Goal: Task Accomplishment & Management: Use online tool/utility

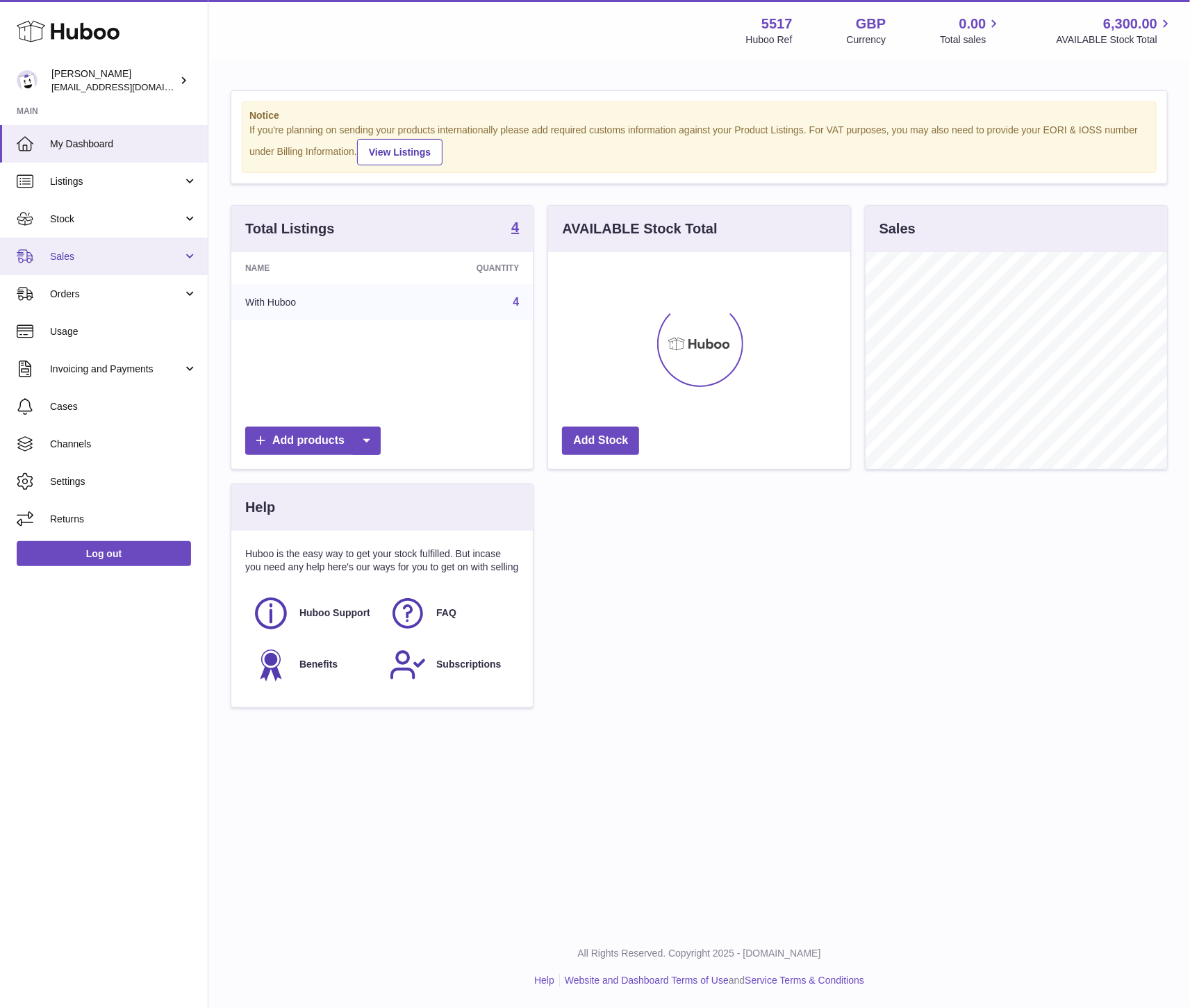
scroll to position [217, 302]
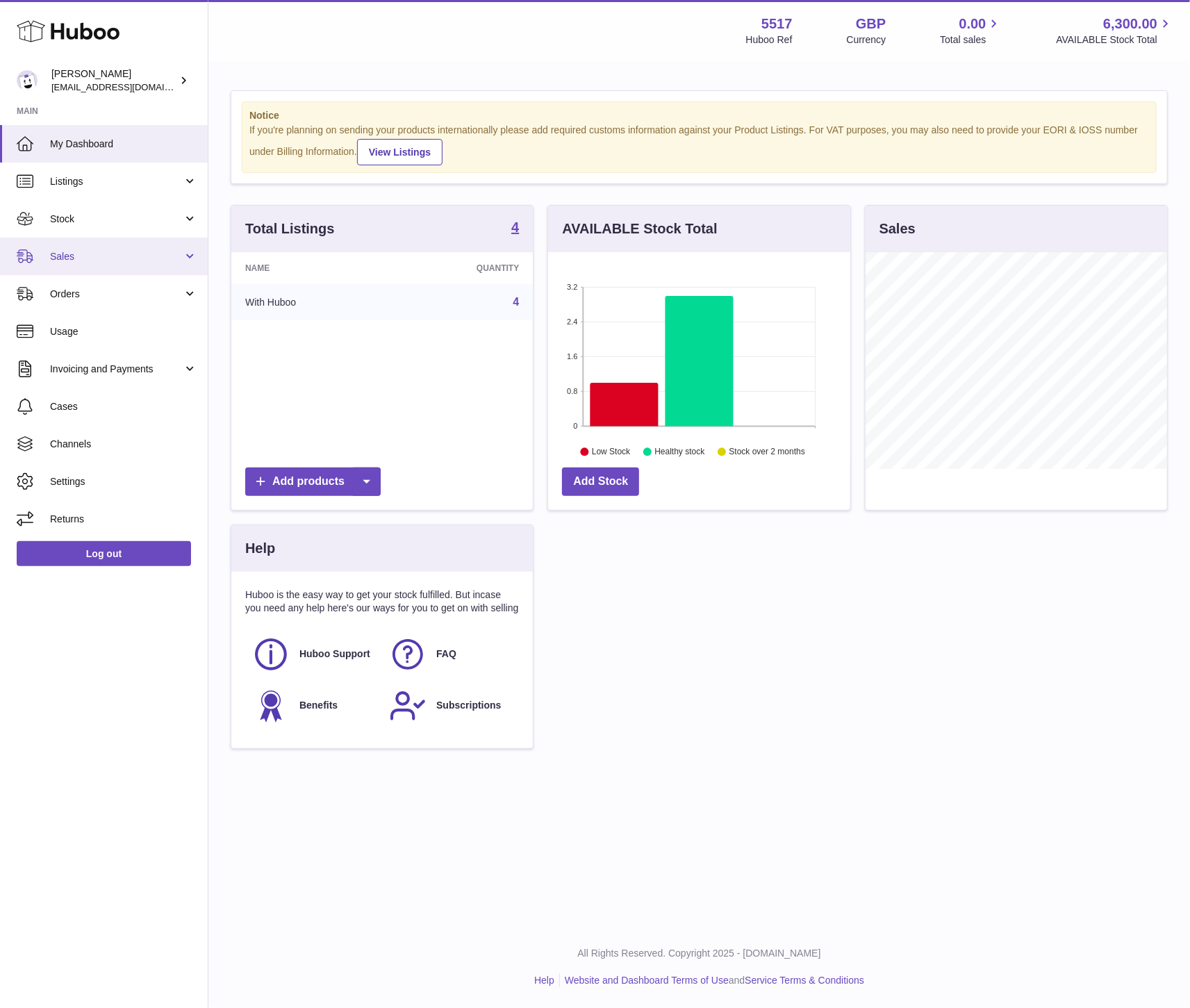
click at [107, 250] on span "Sales" at bounding box center [116, 257] width 133 height 13
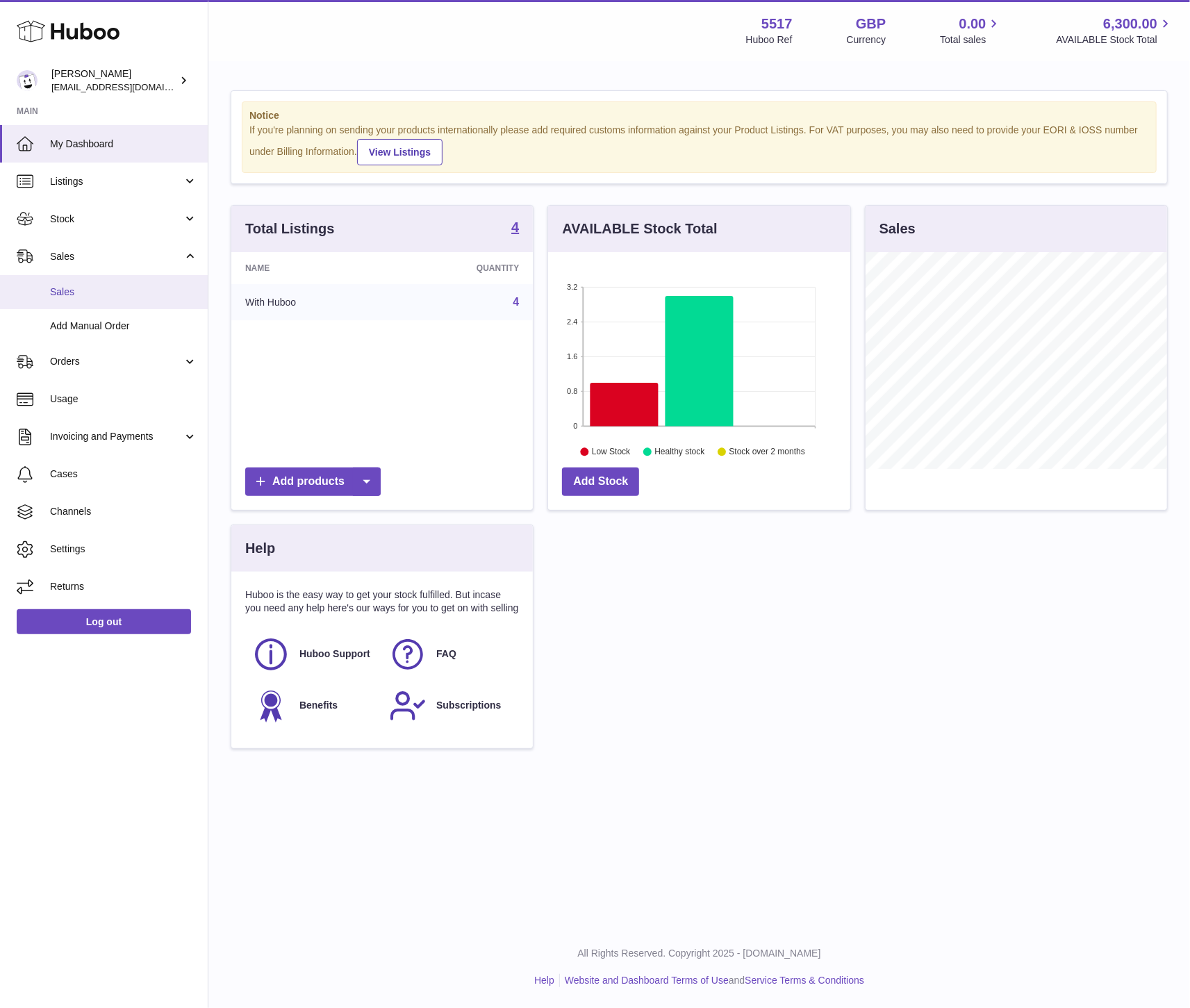
click at [95, 293] on span "Sales" at bounding box center [123, 292] width 148 height 13
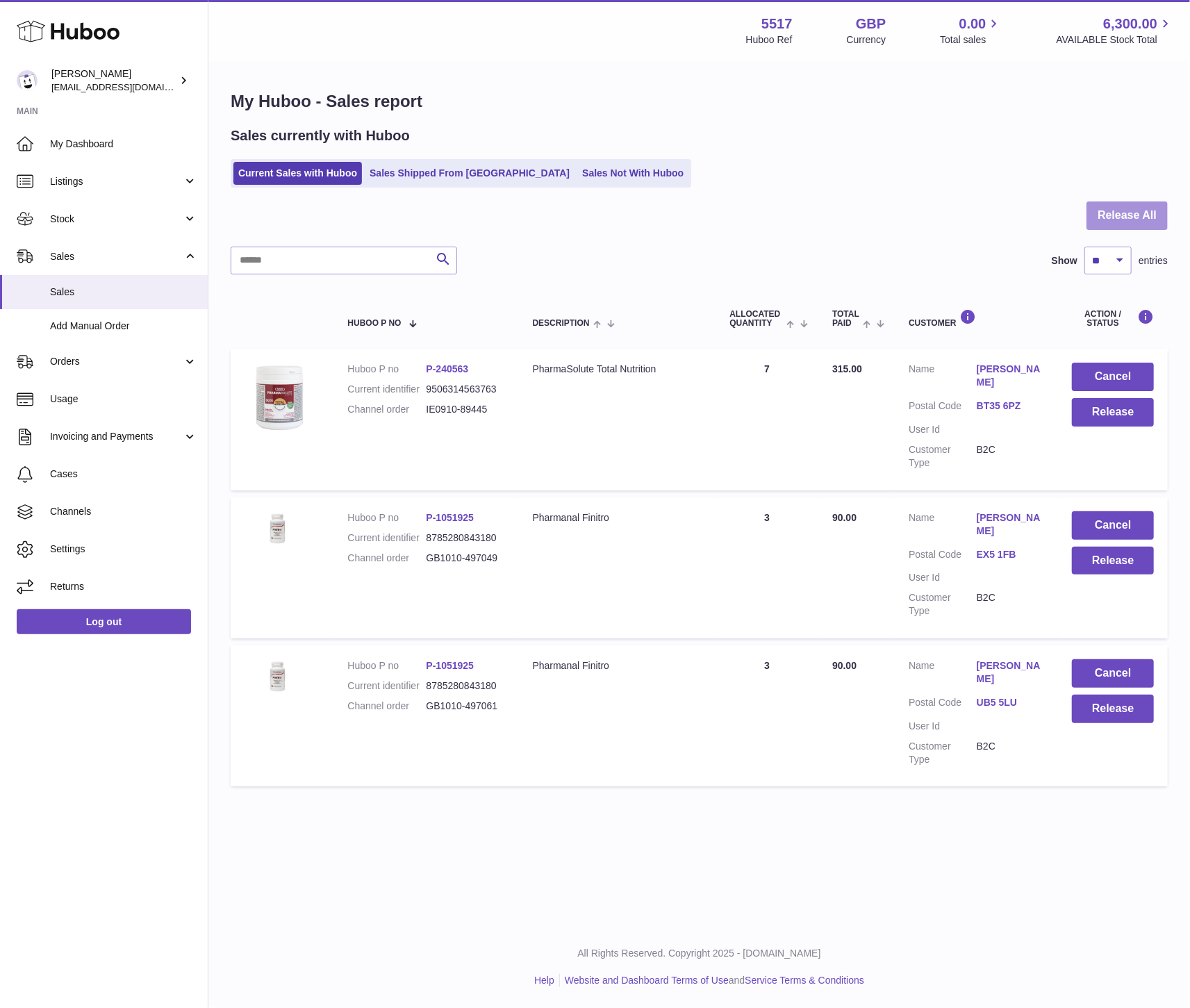
click at [1103, 229] on button "Release All" at bounding box center [1127, 215] width 81 height 28
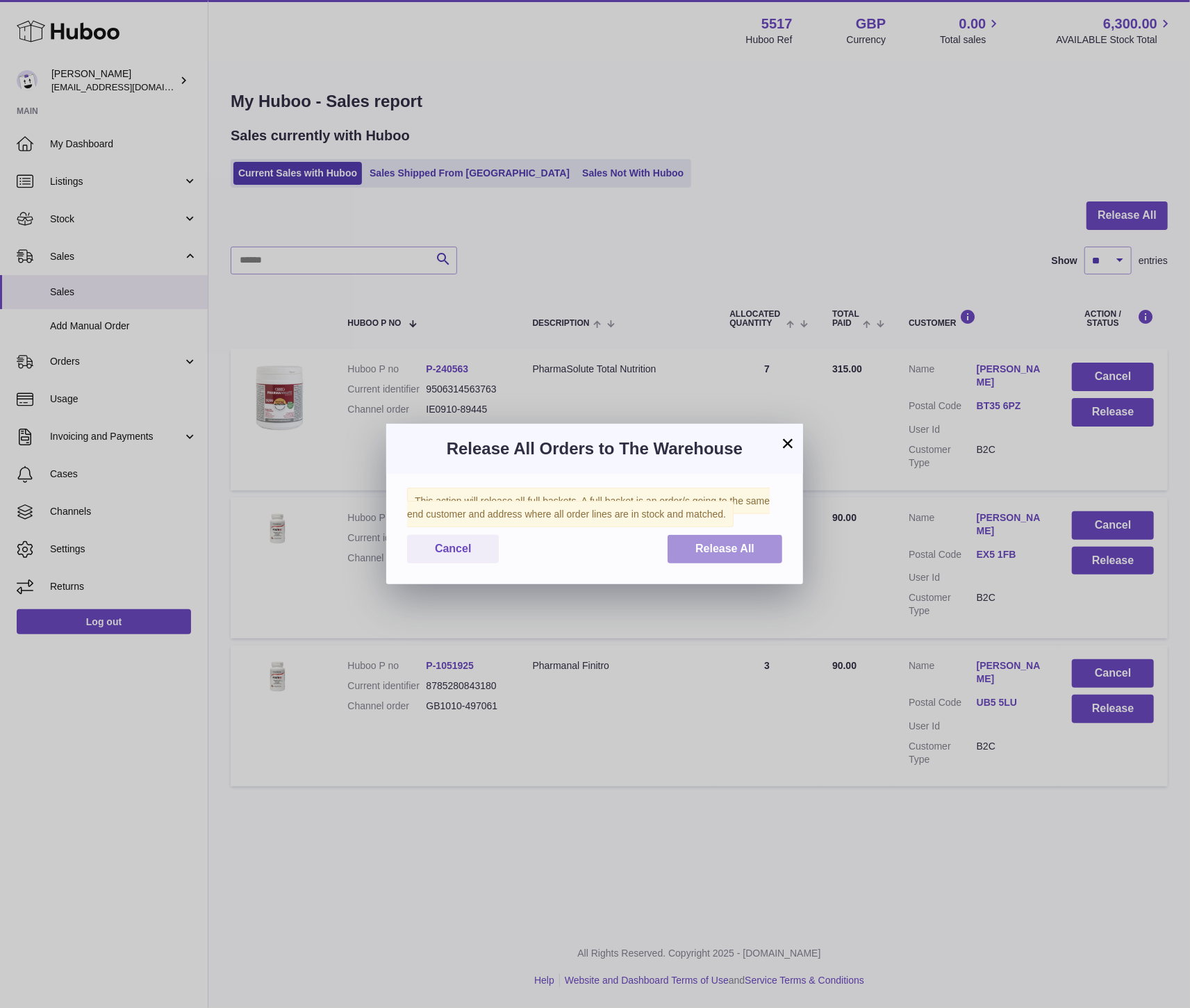
click at [739, 552] on span "Release All" at bounding box center [725, 548] width 59 height 12
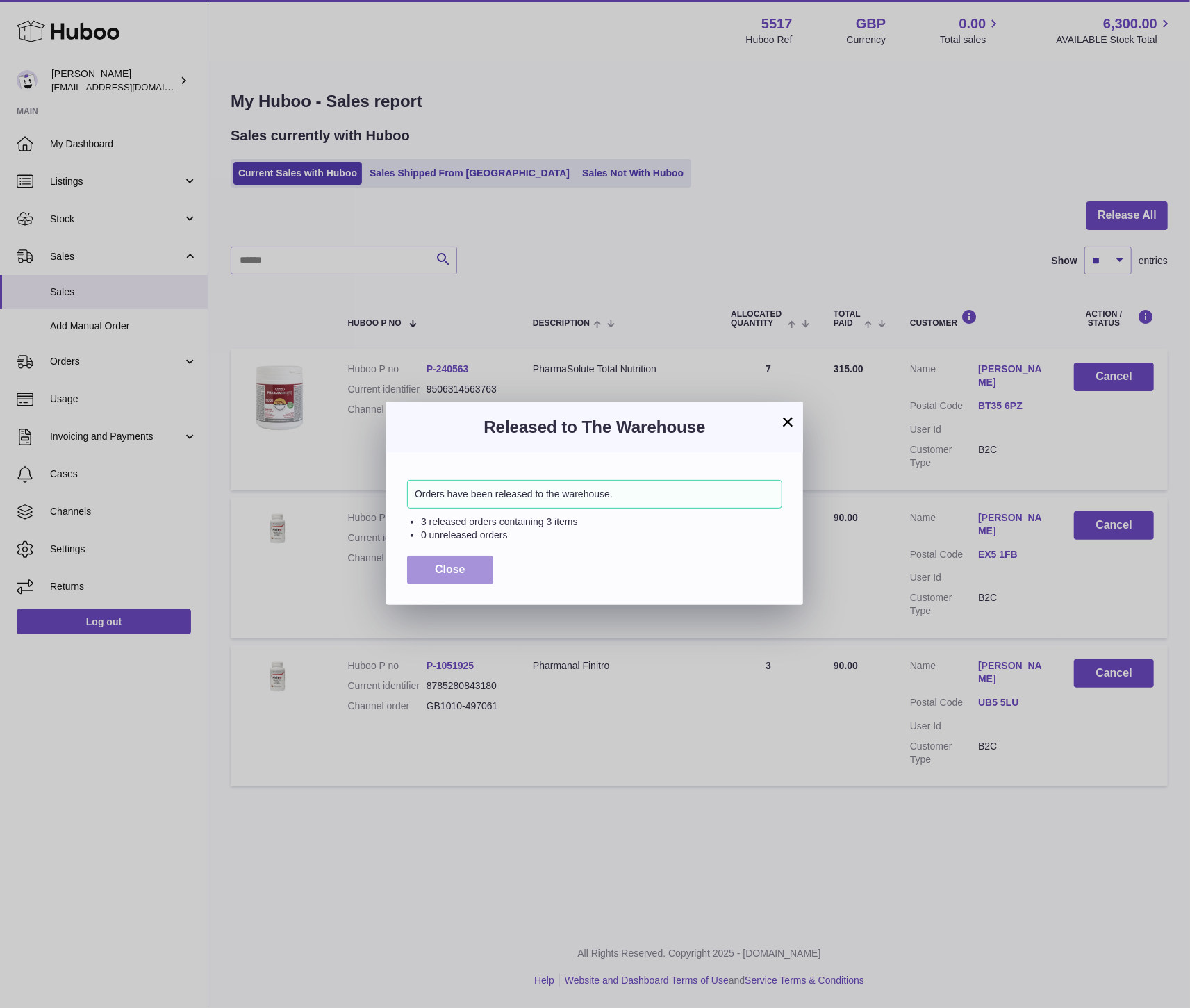
click at [483, 570] on button "Close" at bounding box center [450, 570] width 86 height 28
